Goal: Information Seeking & Learning: Learn about a topic

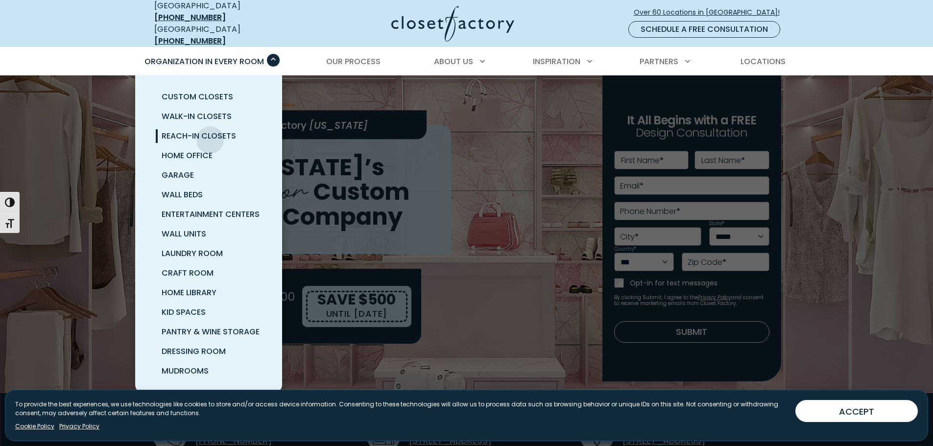
click at [210, 133] on span "Reach-In Closets" at bounding box center [199, 135] width 74 height 11
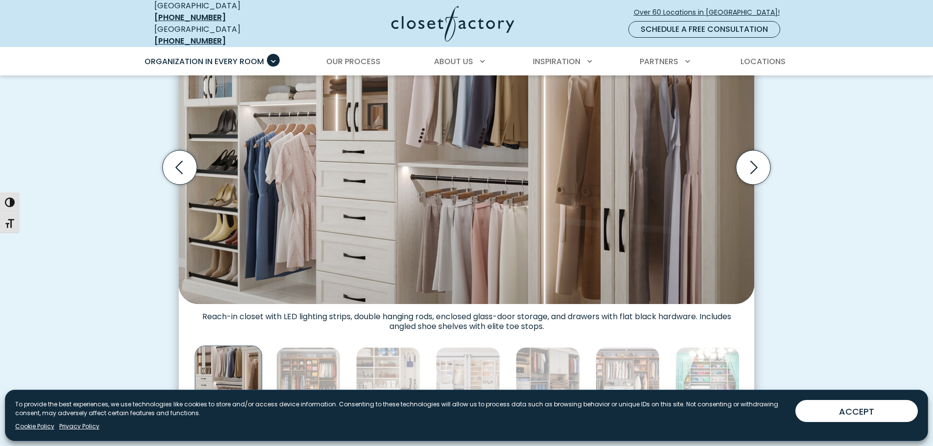
scroll to position [391, 0]
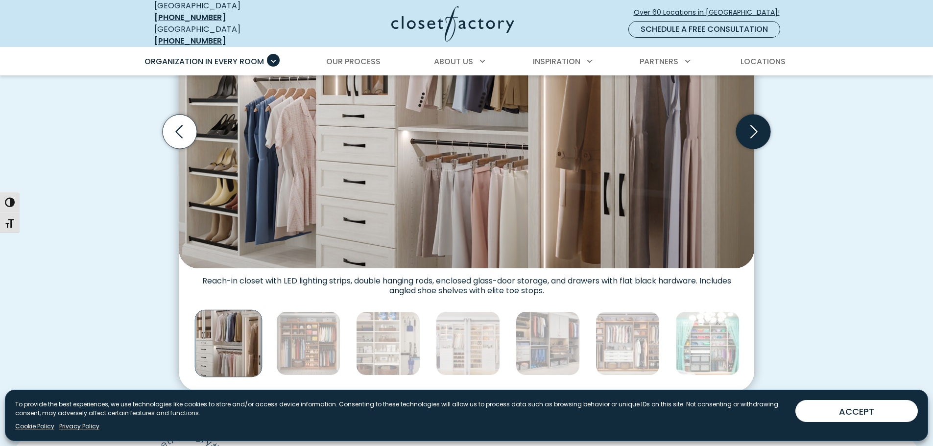
click at [751, 135] on icon "Next slide" at bounding box center [753, 132] width 34 height 34
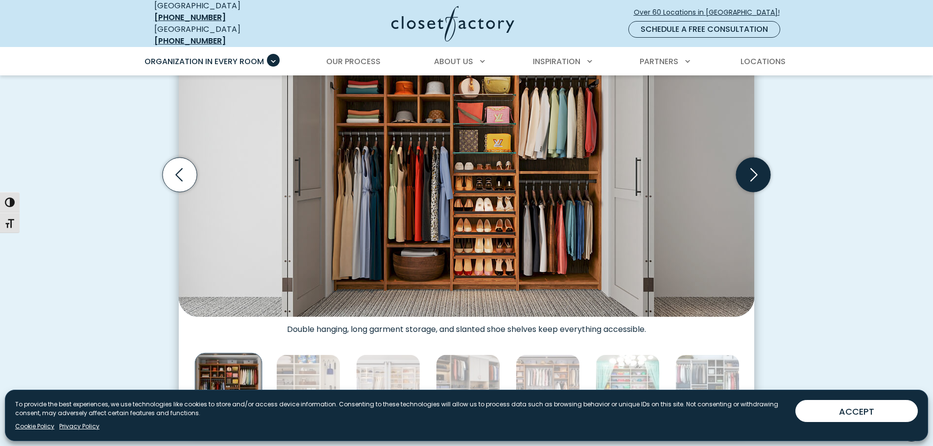
scroll to position [293, 0]
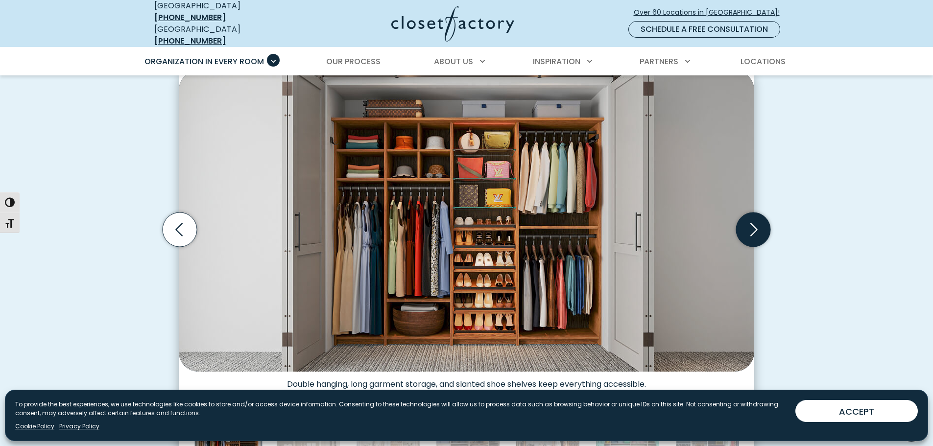
click at [750, 234] on icon "Next slide" at bounding box center [753, 230] width 34 height 34
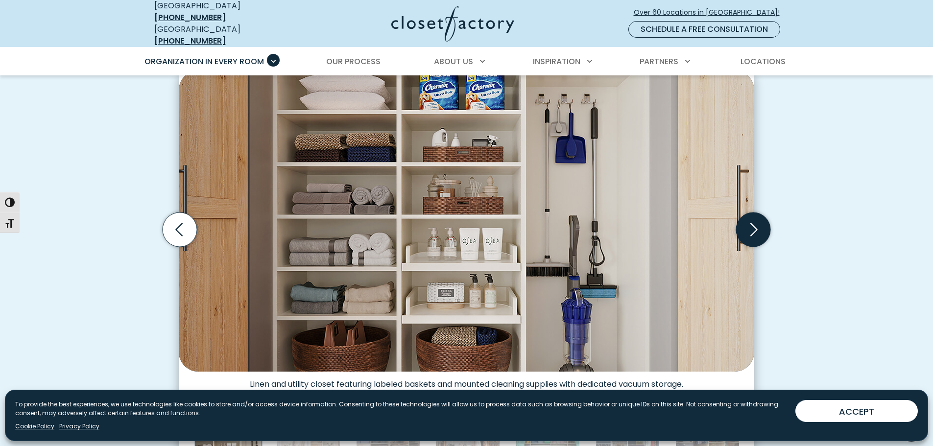
click at [752, 234] on icon "Next slide" at bounding box center [753, 230] width 34 height 34
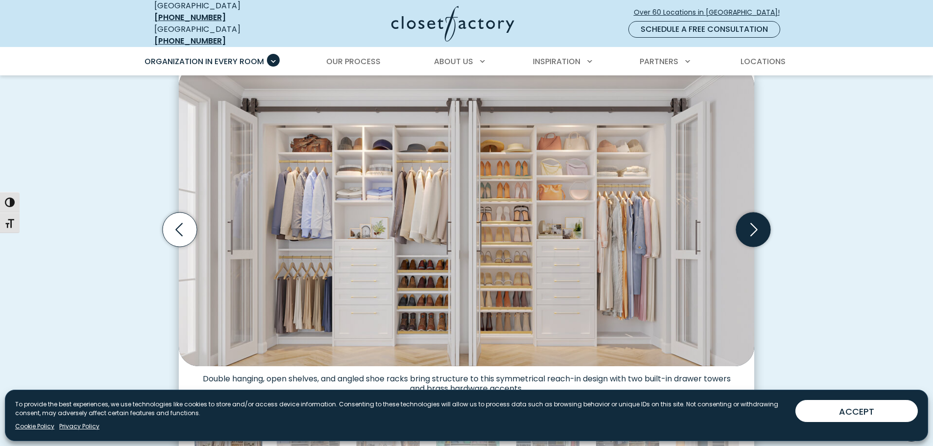
click at [752, 234] on icon "Next slide" at bounding box center [753, 230] width 34 height 34
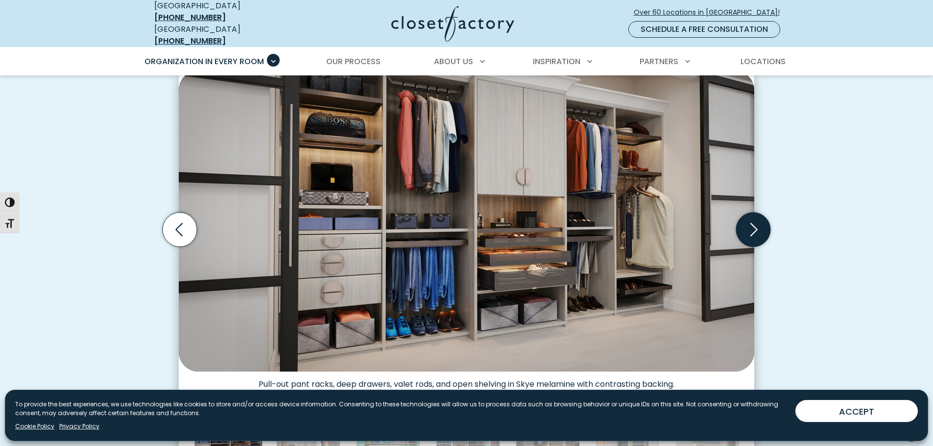
click at [752, 234] on icon "Next slide" at bounding box center [753, 230] width 34 height 34
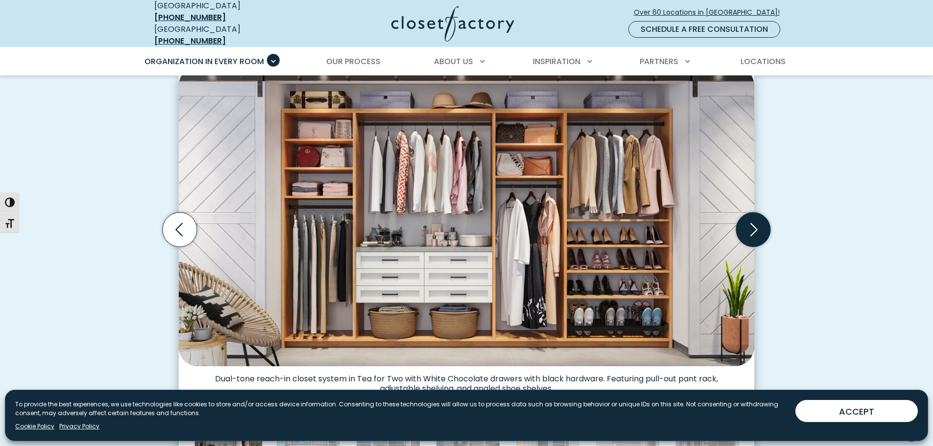
click at [752, 234] on icon "Next slide" at bounding box center [753, 230] width 34 height 34
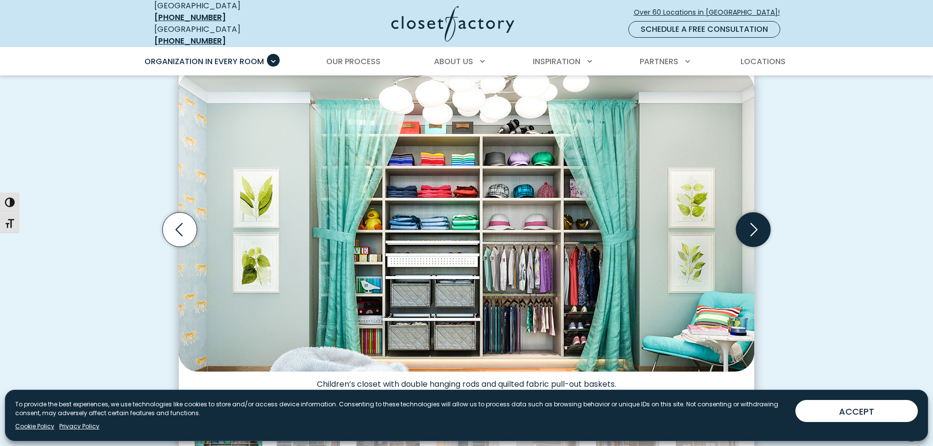
click at [752, 234] on icon "Next slide" at bounding box center [753, 230] width 34 height 34
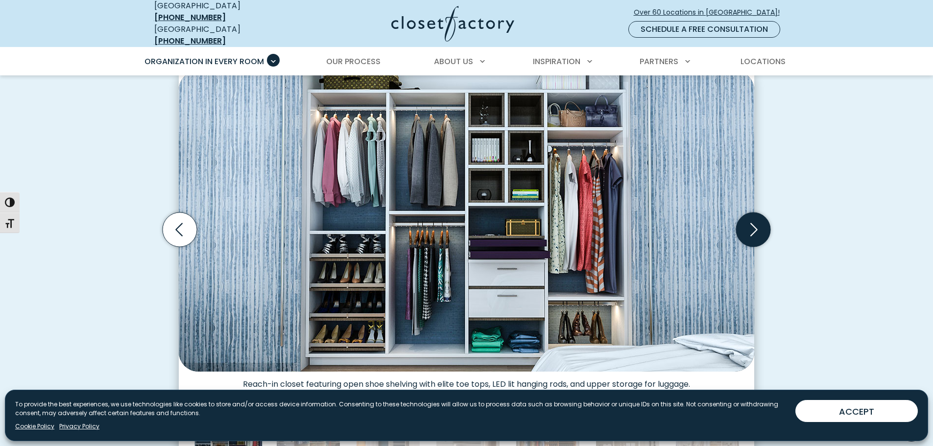
click at [752, 234] on icon "Next slide" at bounding box center [753, 230] width 34 height 34
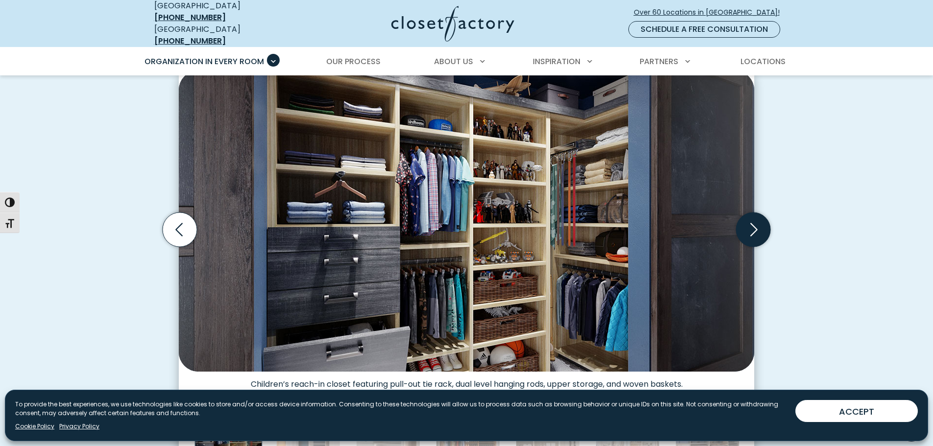
click at [752, 234] on icon "Next slide" at bounding box center [753, 230] width 34 height 34
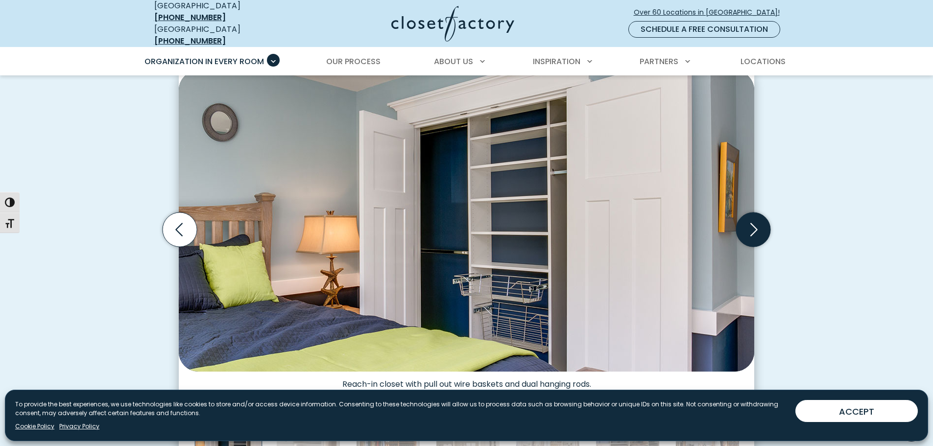
click at [752, 233] on icon "Next slide" at bounding box center [753, 230] width 34 height 34
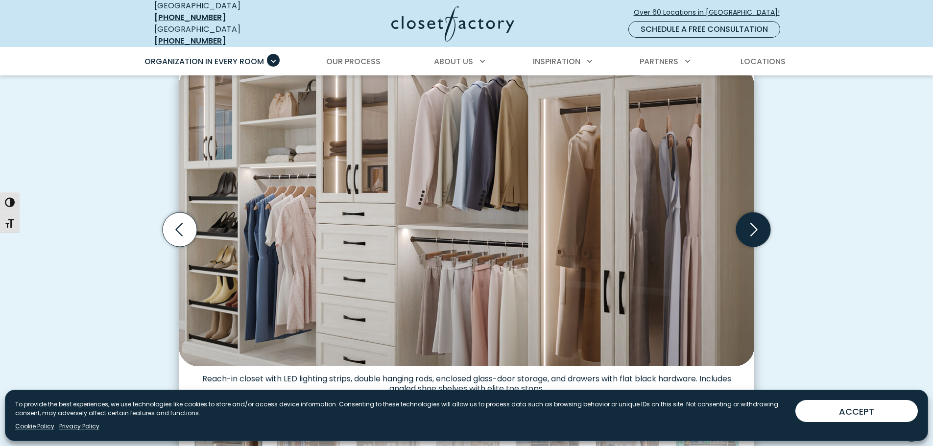
click at [752, 233] on icon "Next slide" at bounding box center [753, 230] width 34 height 34
